Goal: Task Accomplishment & Management: Use online tool/utility

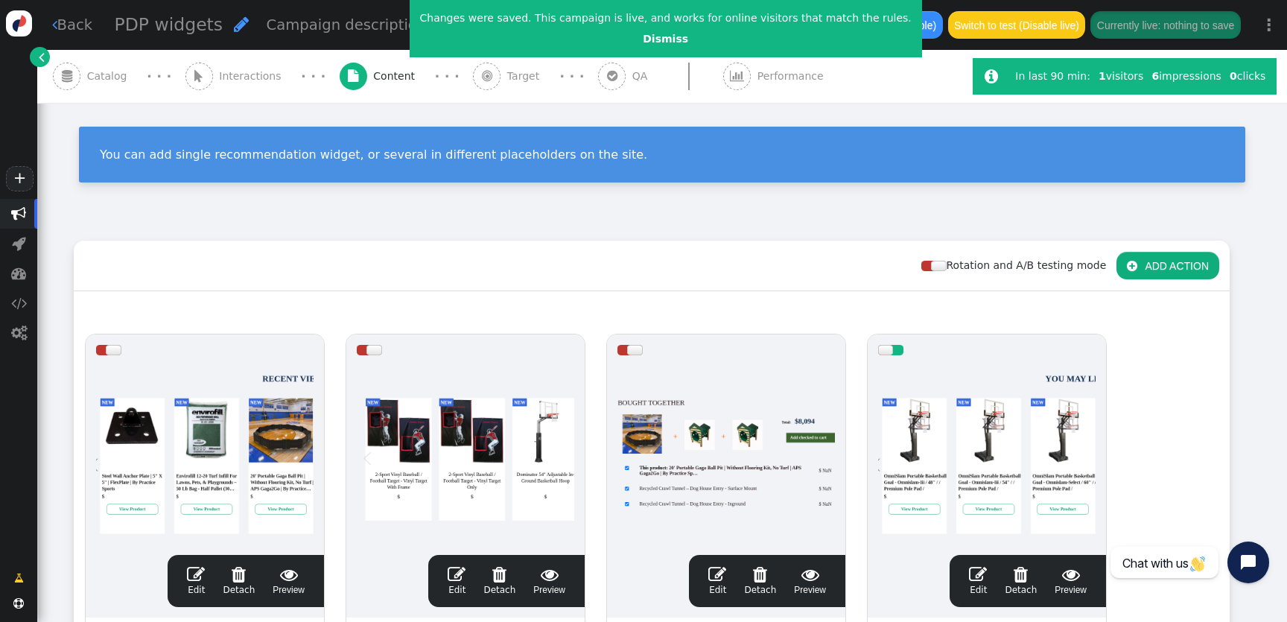
scroll to position [67, 0]
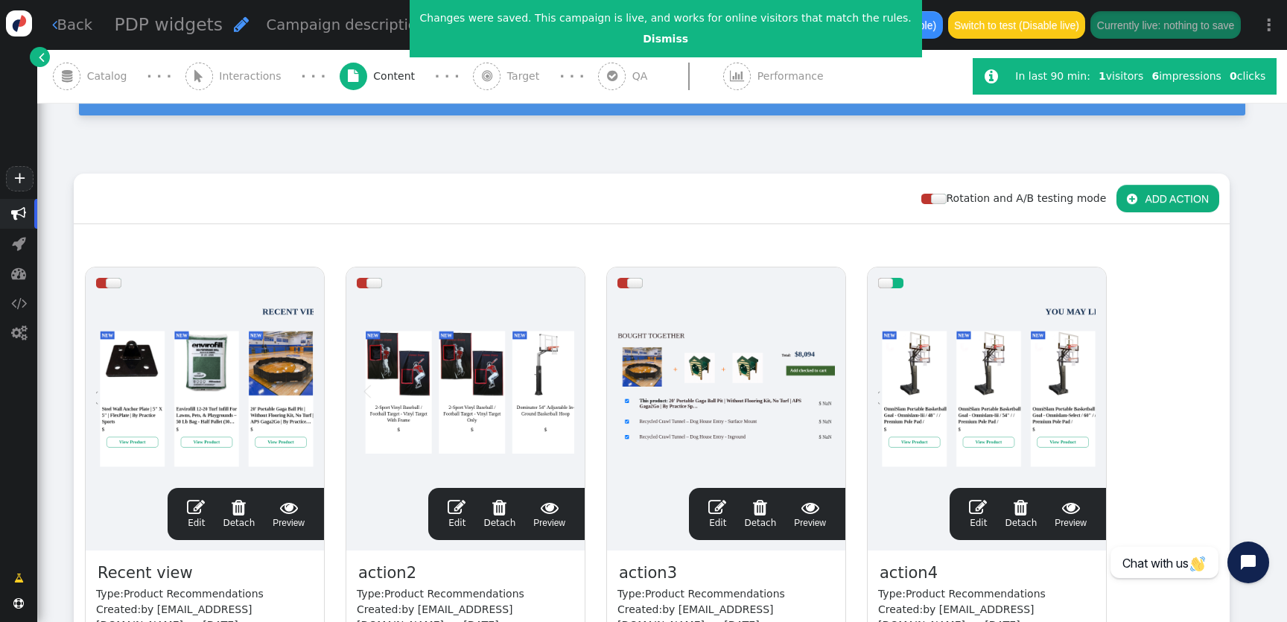
click at [896, 384] on div at bounding box center [987, 388] width 218 height 179
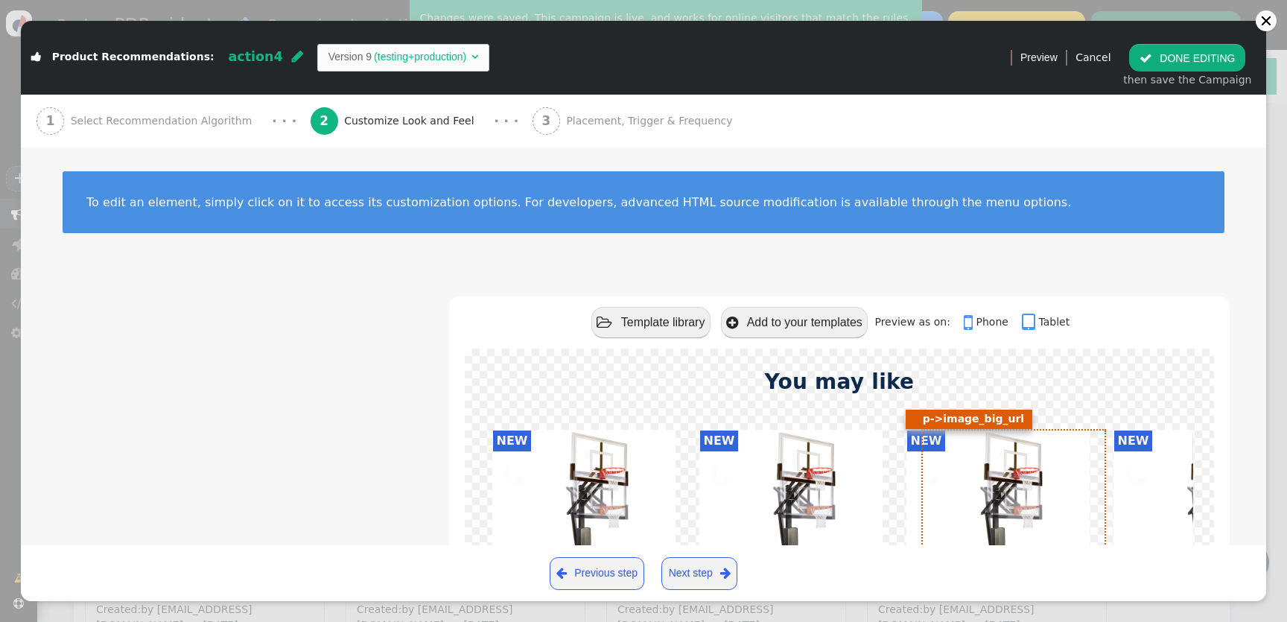
scroll to position [134, 0]
click at [397, 61] on td "(testing+production)" at bounding box center [420, 57] width 97 height 16
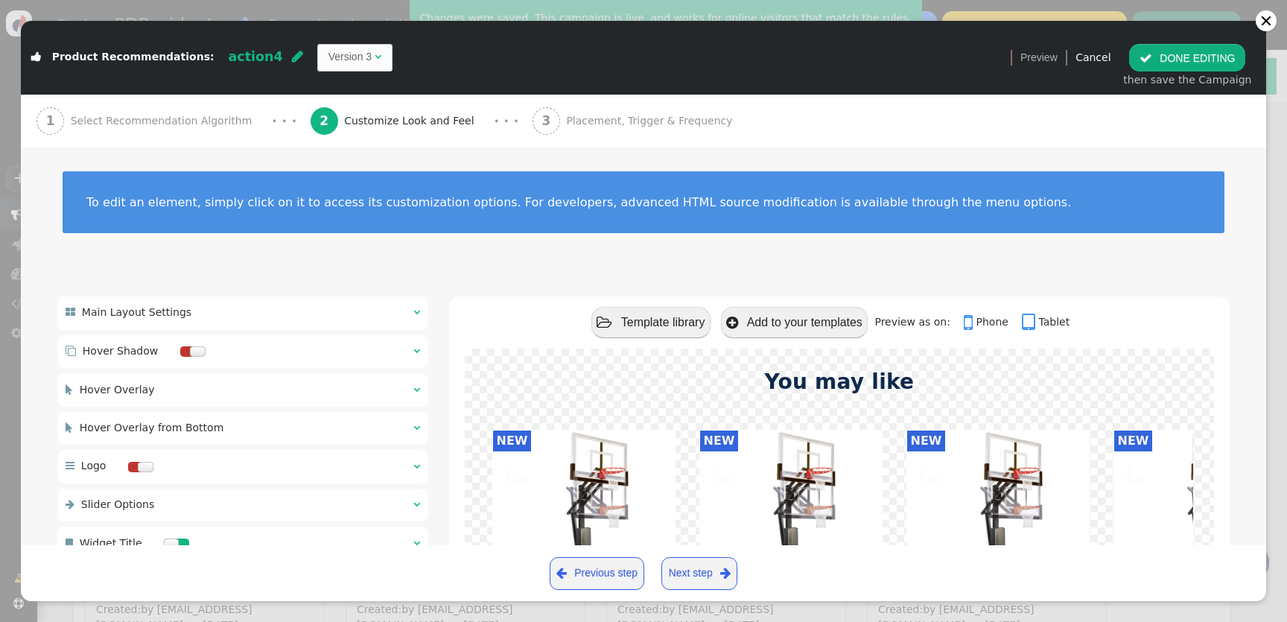
click at [1198, 53] on button " DONE EDITING" at bounding box center [1187, 57] width 116 height 27
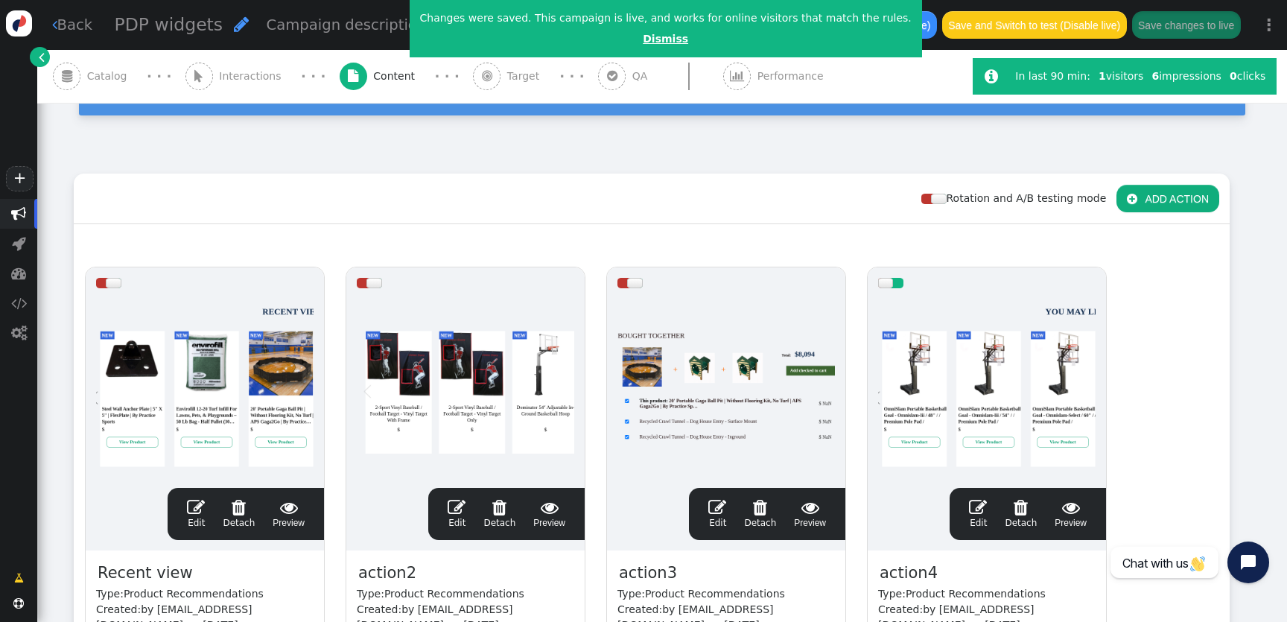
click at [649, 35] on link "Dismiss" at bounding box center [665, 39] width 45 height 12
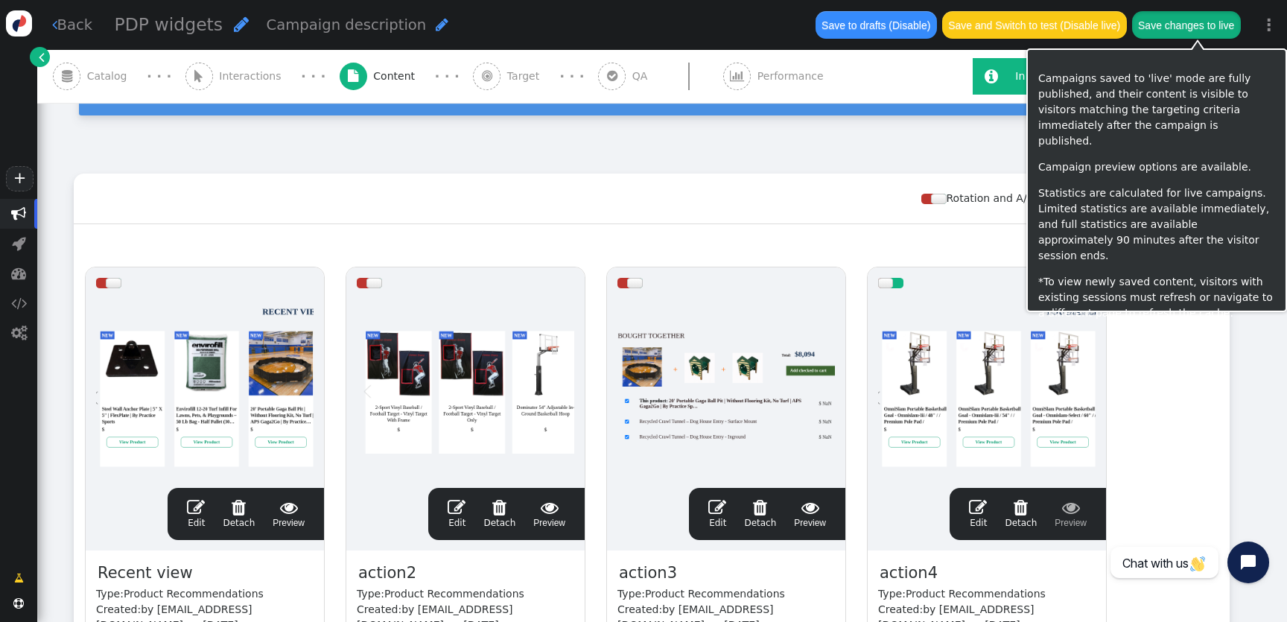
click at [1195, 34] on button "Save changes to live" at bounding box center [1186, 24] width 109 height 27
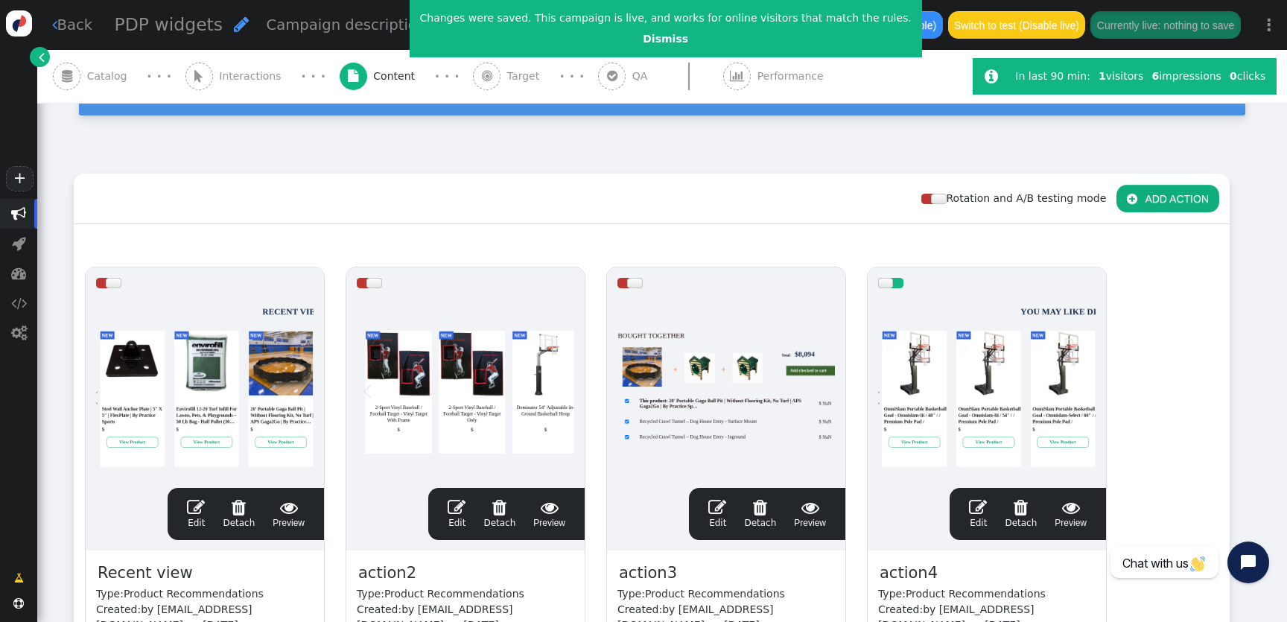
click at [904, 349] on div at bounding box center [987, 388] width 218 height 179
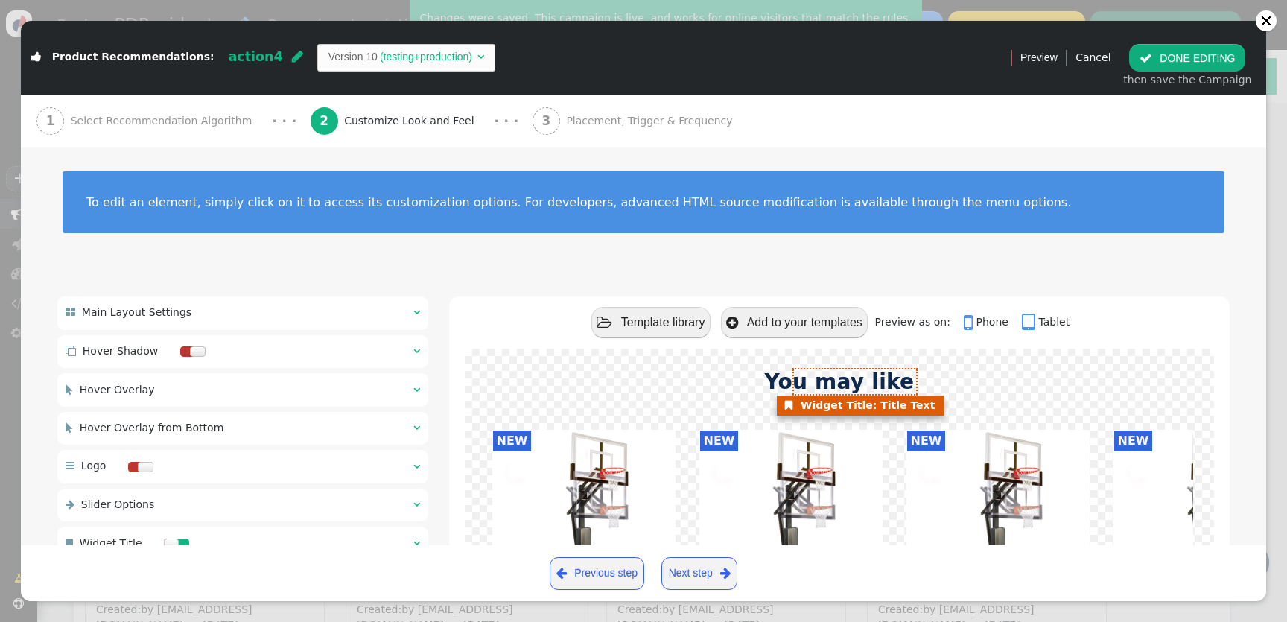
click at [839, 378] on font "You may like" at bounding box center [839, 381] width 150 height 25
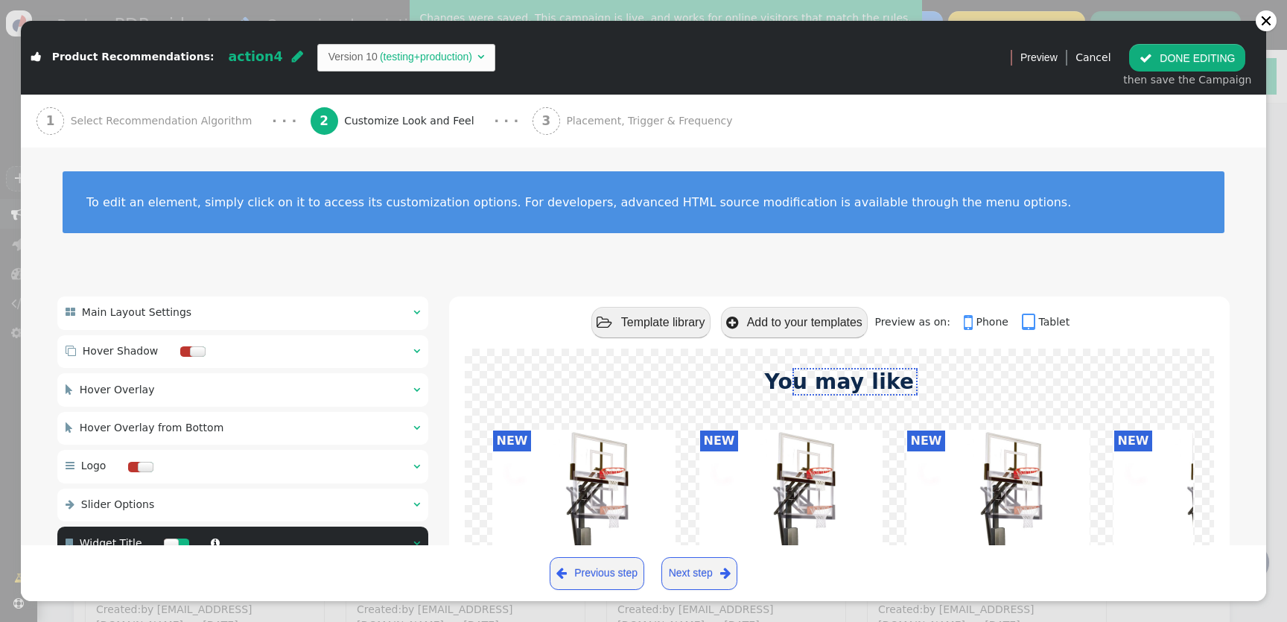
type input "You may like"
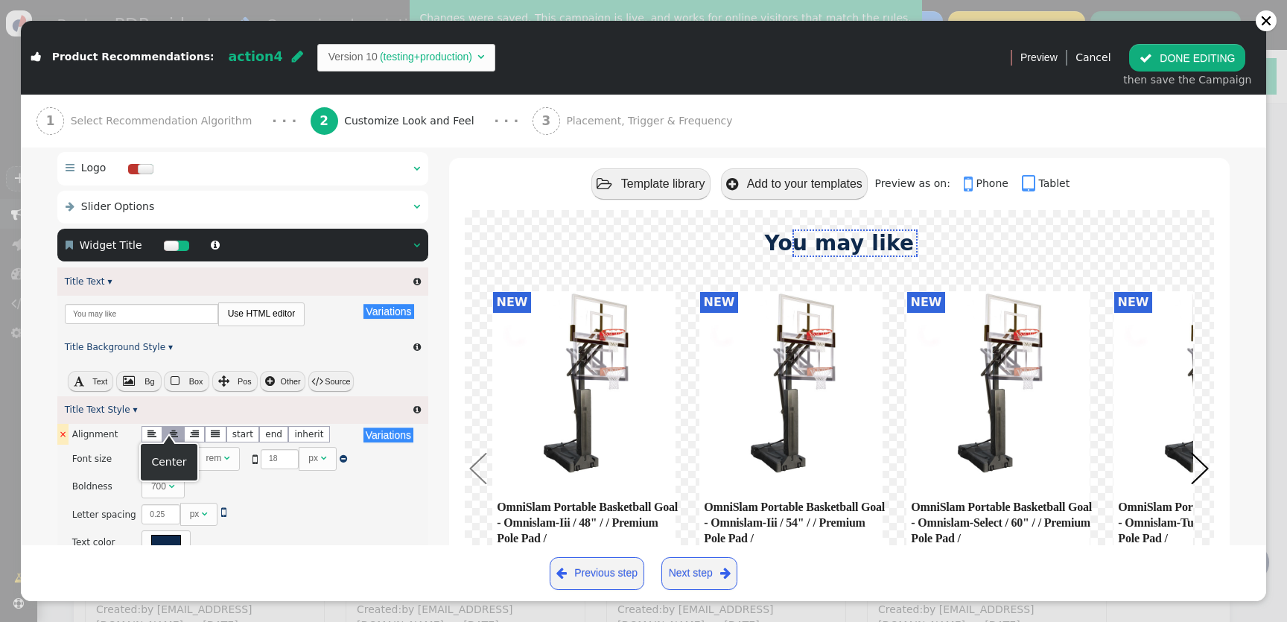
scroll to position [288, 0]
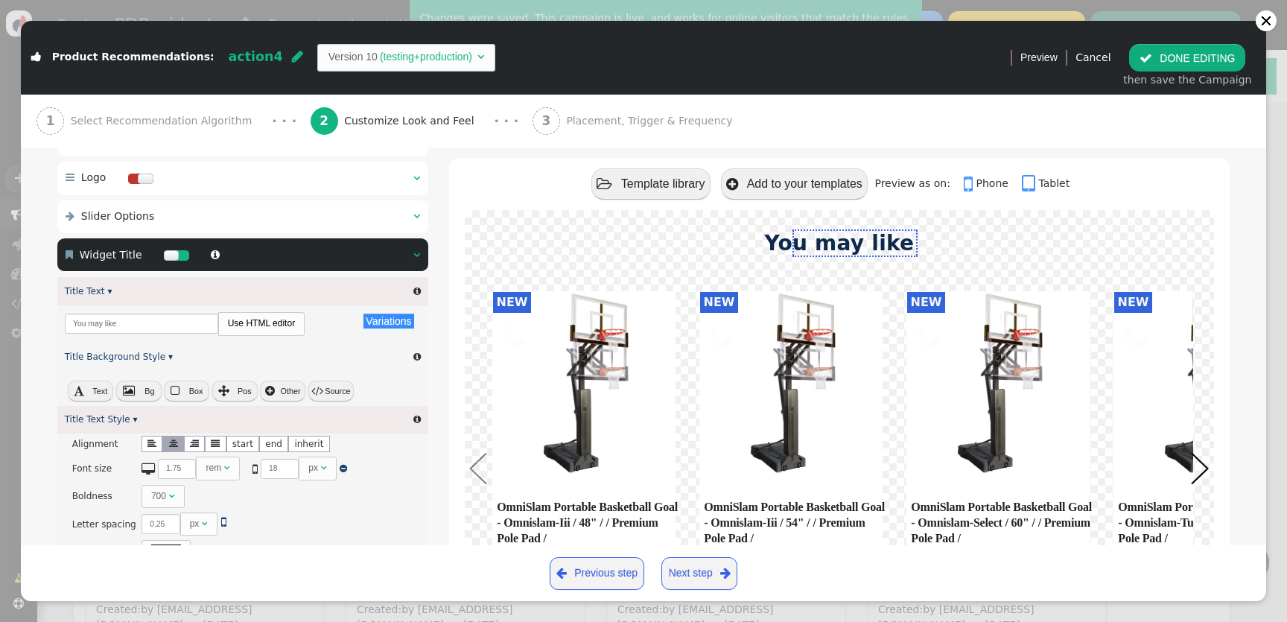
click at [275, 321] on link "Use HTML editor" at bounding box center [262, 323] width 86 height 21
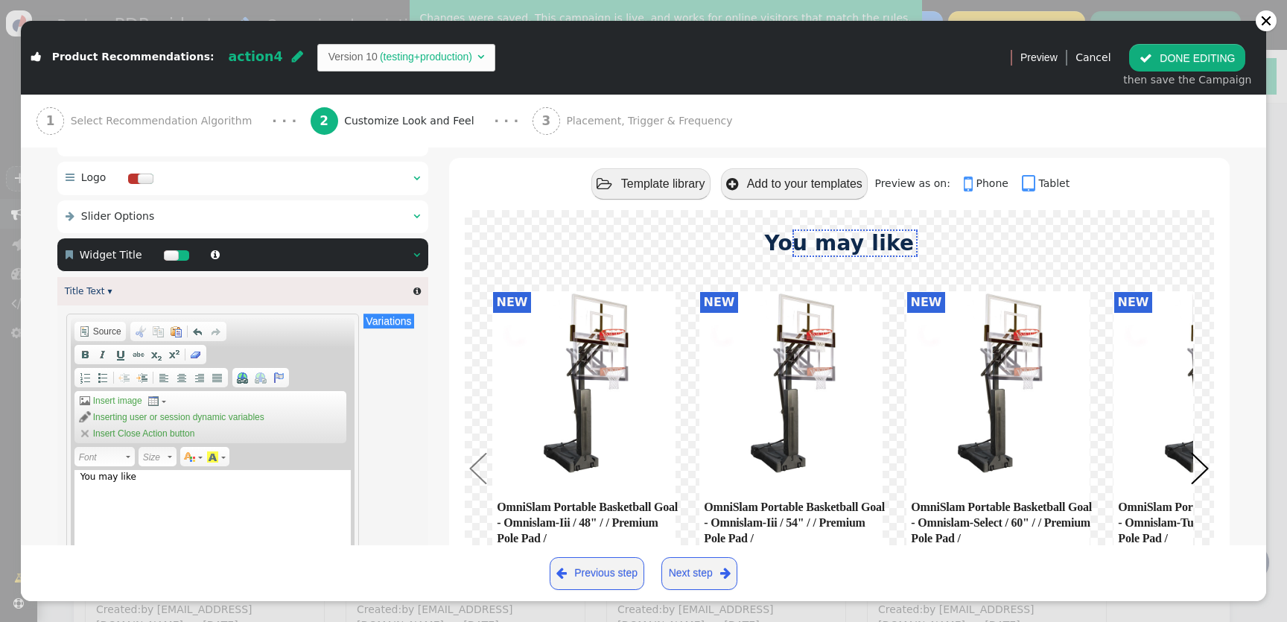
click at [197, 479] on div "You may like" at bounding box center [212, 544] width 277 height 149
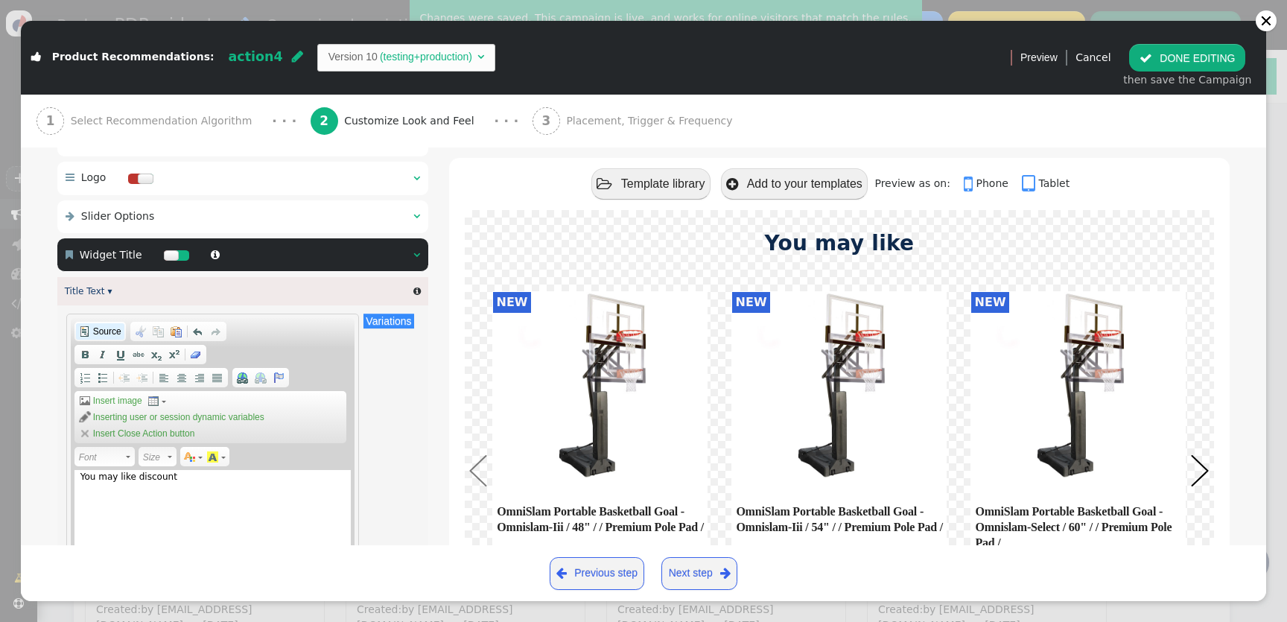
click at [94, 332] on span "Source" at bounding box center [106, 332] width 31 height 12
click at [238, 480] on textarea "You may like discount&nbsp;" at bounding box center [212, 544] width 277 height 149
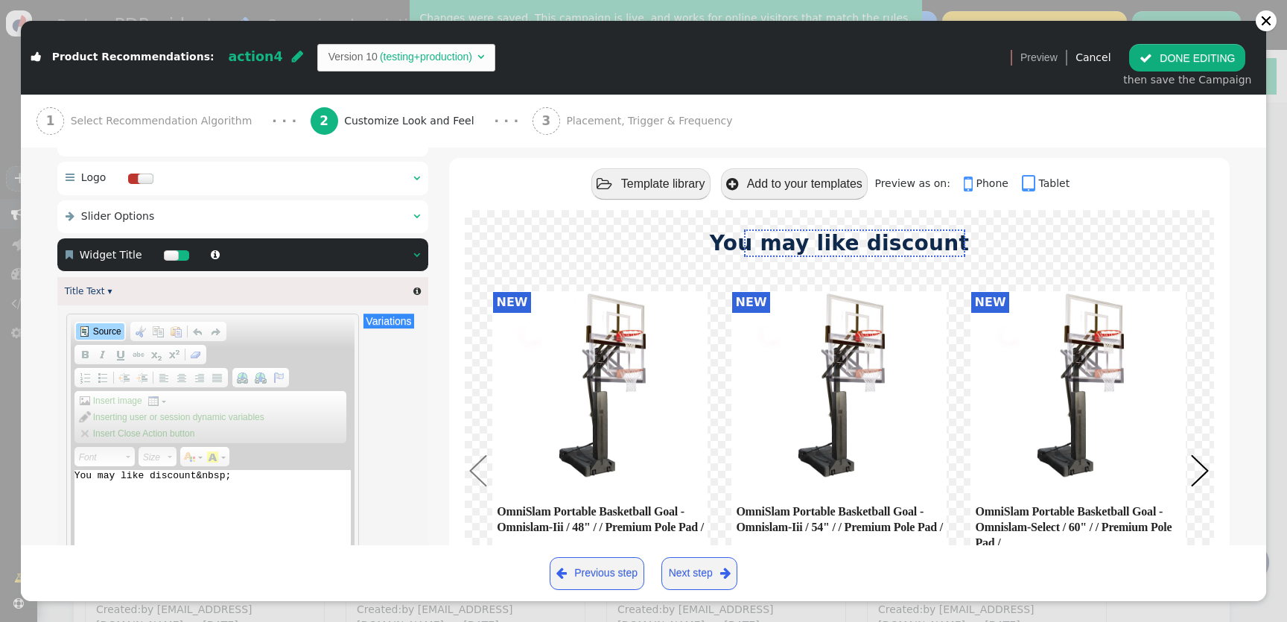
paste textarea "${discount}"
type textarea "You may like discount&nbsp; ${discount}"
click at [102, 335] on span "Source" at bounding box center [106, 332] width 31 height 12
click at [1214, 58] on button " DONE EDITING" at bounding box center [1187, 57] width 116 height 27
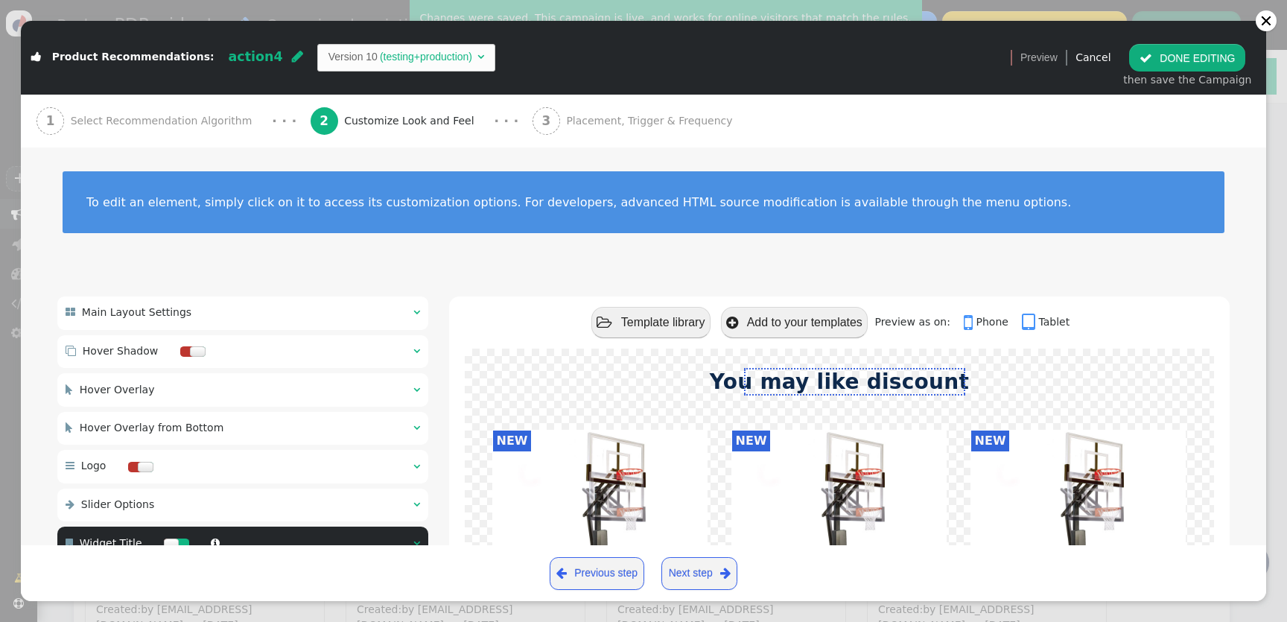
scroll to position [0, 0]
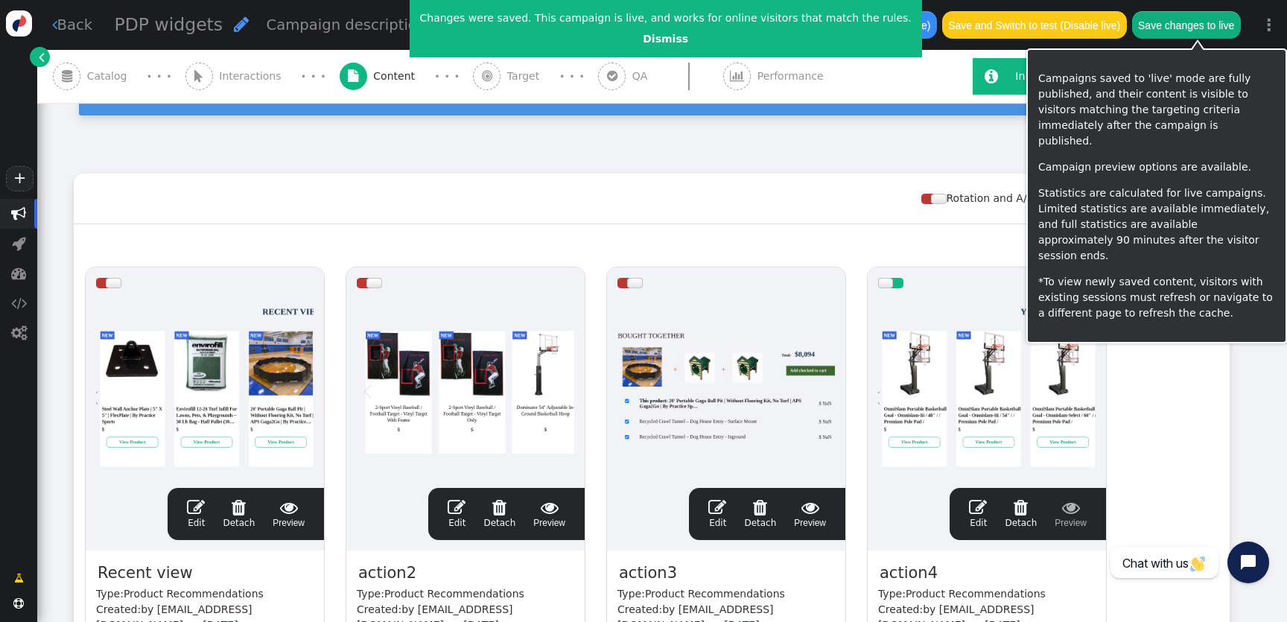
click at [1197, 27] on button "Save changes to live" at bounding box center [1186, 24] width 109 height 27
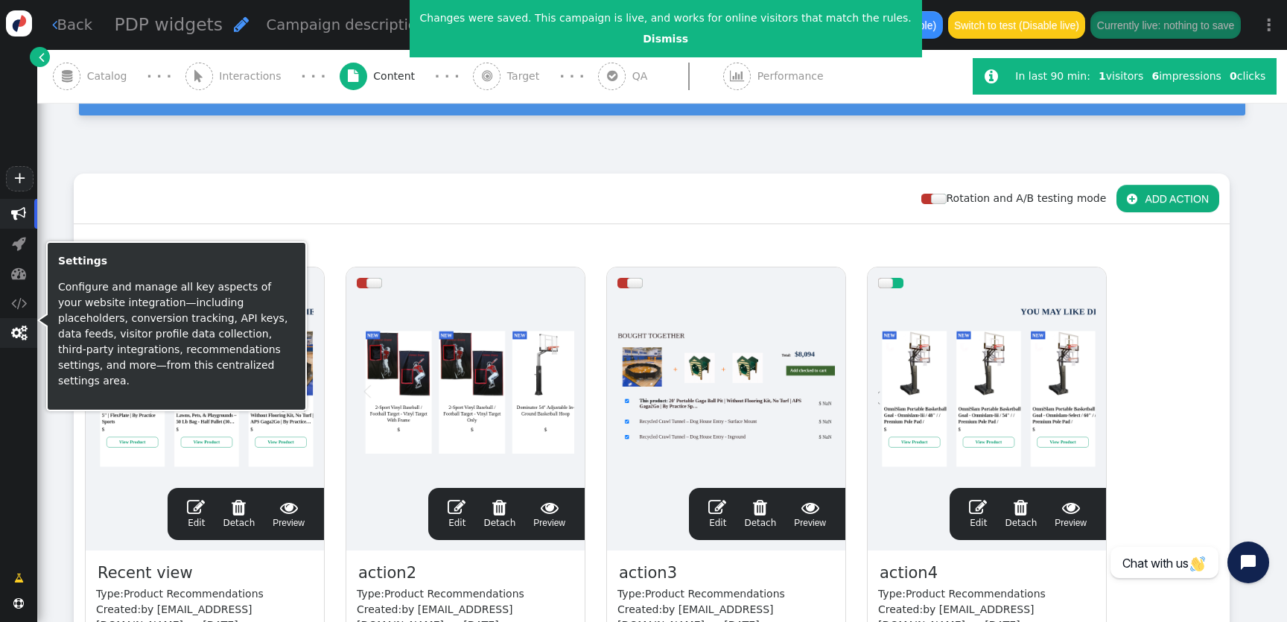
click at [11, 340] on span "" at bounding box center [19, 333] width 16 height 15
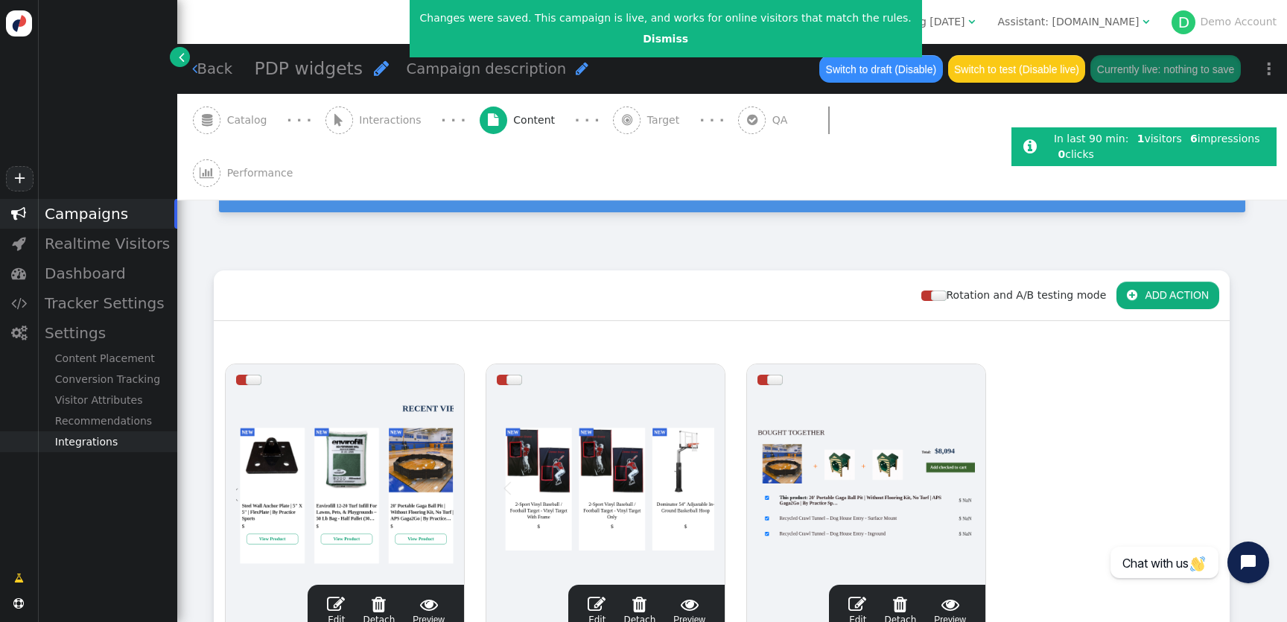
click at [101, 442] on div "Integrations" at bounding box center [107, 441] width 140 height 21
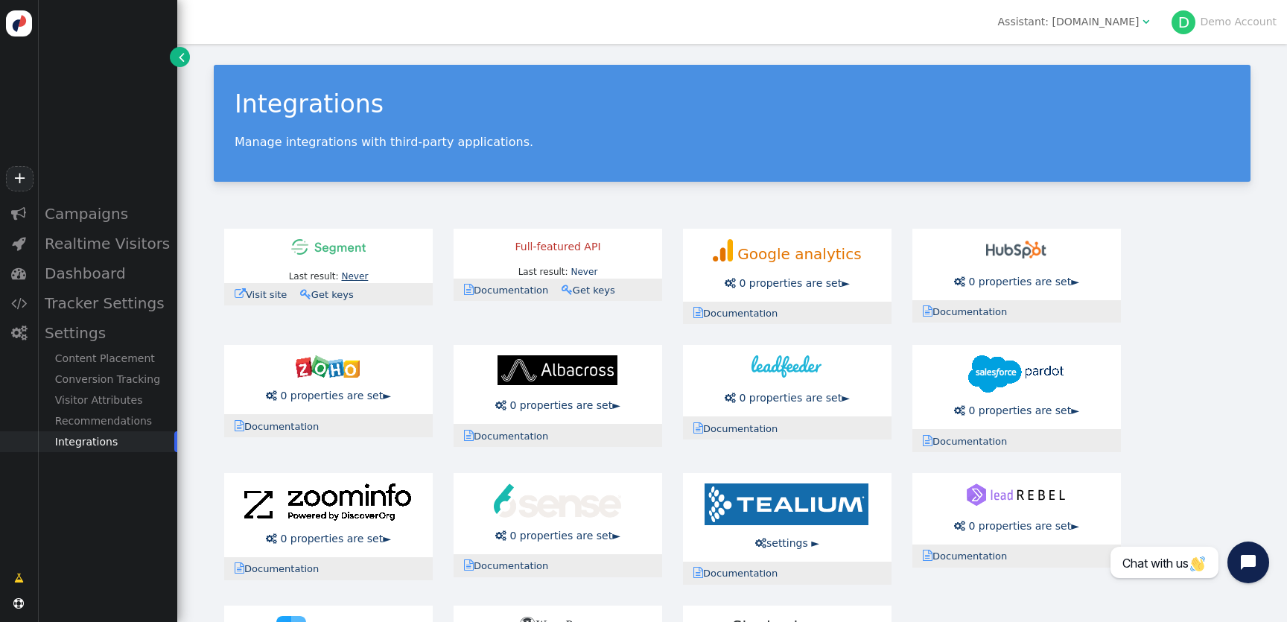
click at [351, 275] on link "Never" at bounding box center [354, 276] width 27 height 10
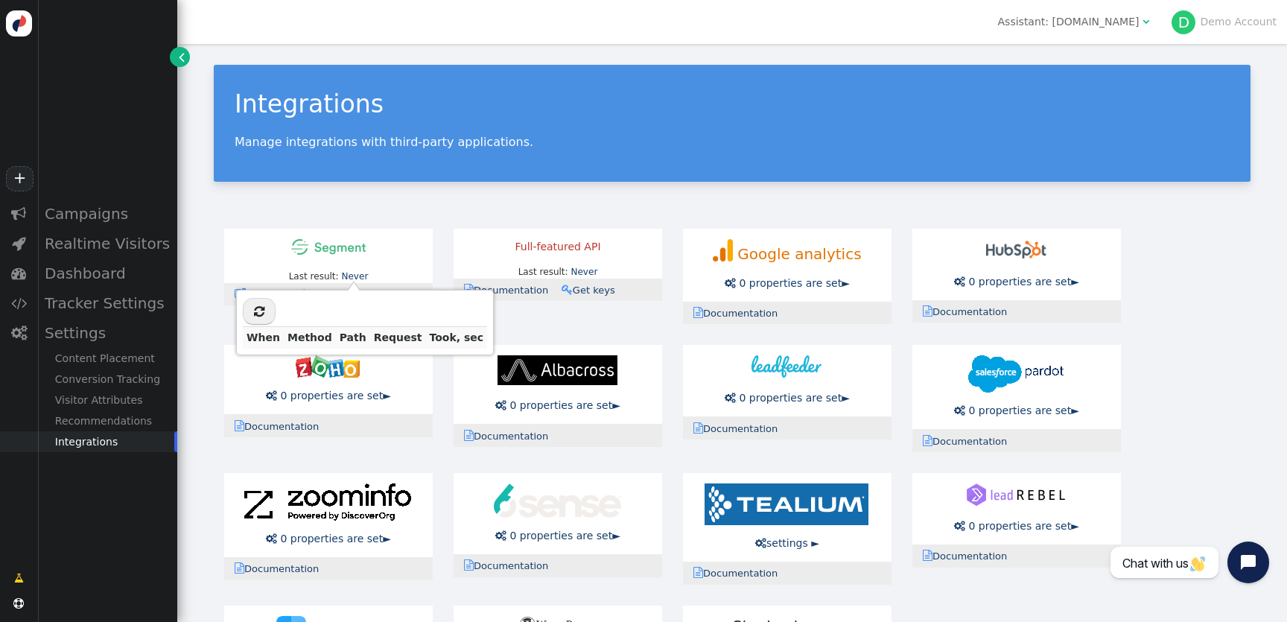
click at [462, 179] on div "Integrations Manage integrations with third-party applications." at bounding box center [732, 123] width 1037 height 117
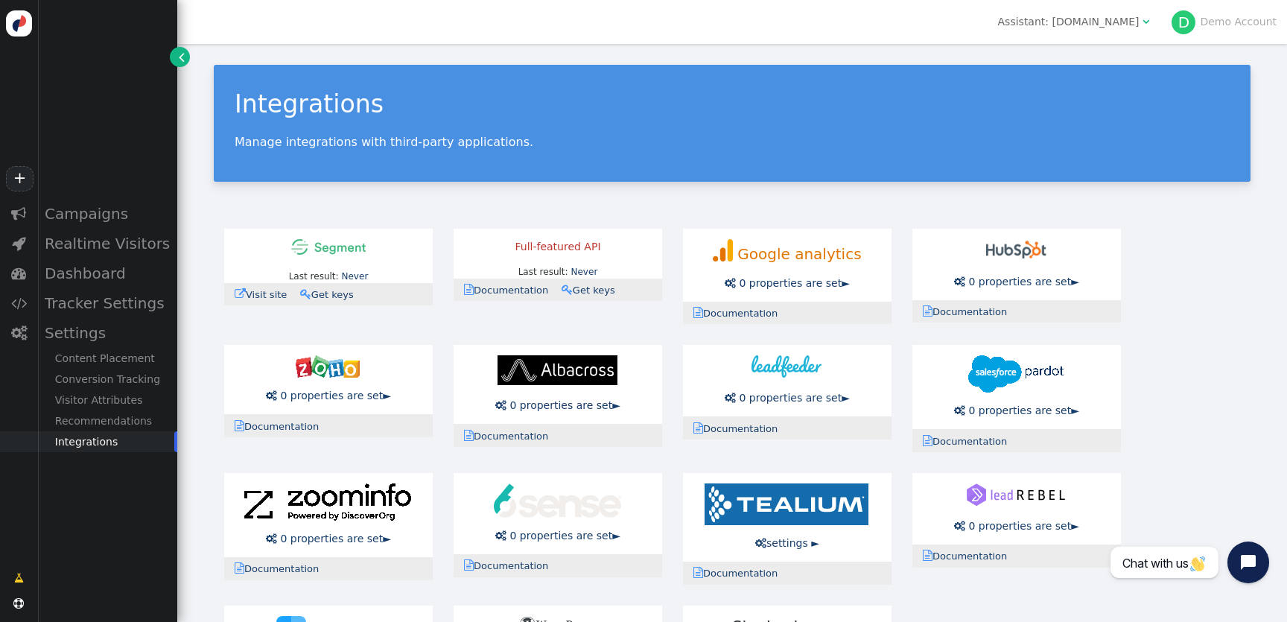
click at [1114, 17] on div "Assistant: [DOMAIN_NAME]" at bounding box center [1069, 22] width 142 height 16
